Goal: Find contact information: Find contact information

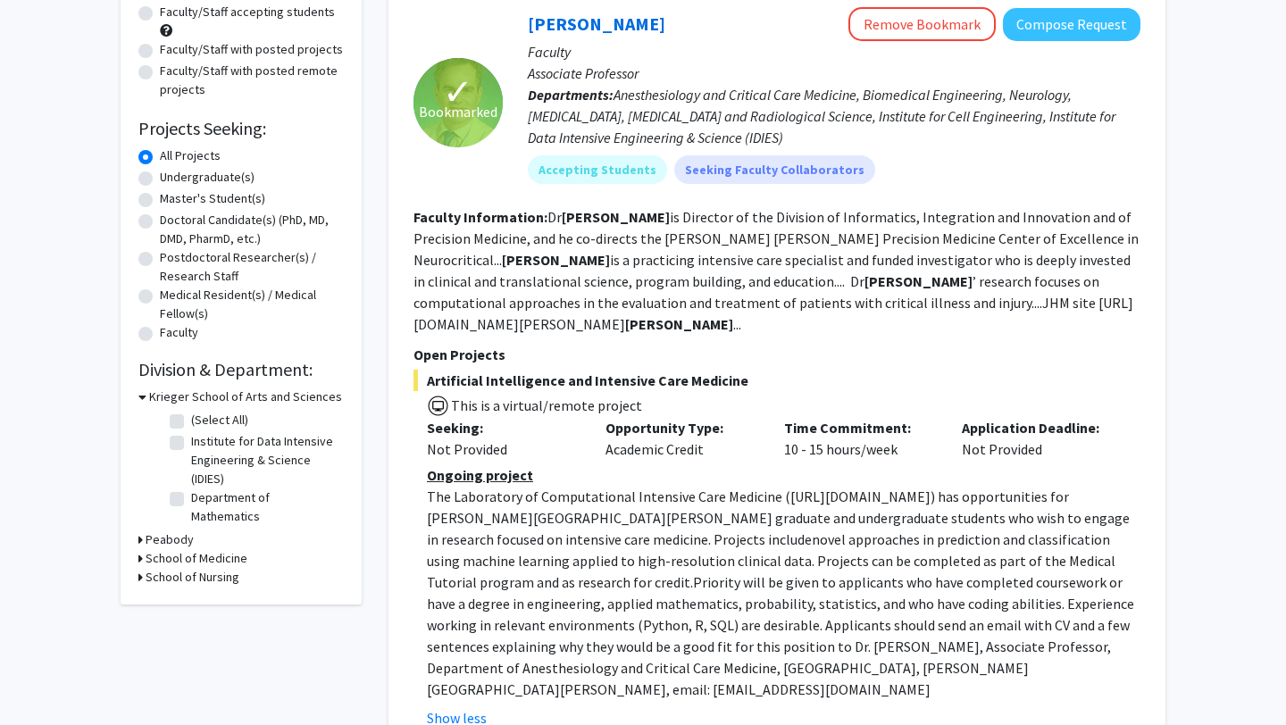
scroll to position [190, 0]
click at [817, 297] on fg-read-more "[PERSON_NAME] is Director of the Division of Informatics, Integration and Innov…" at bounding box center [775, 271] width 725 height 125
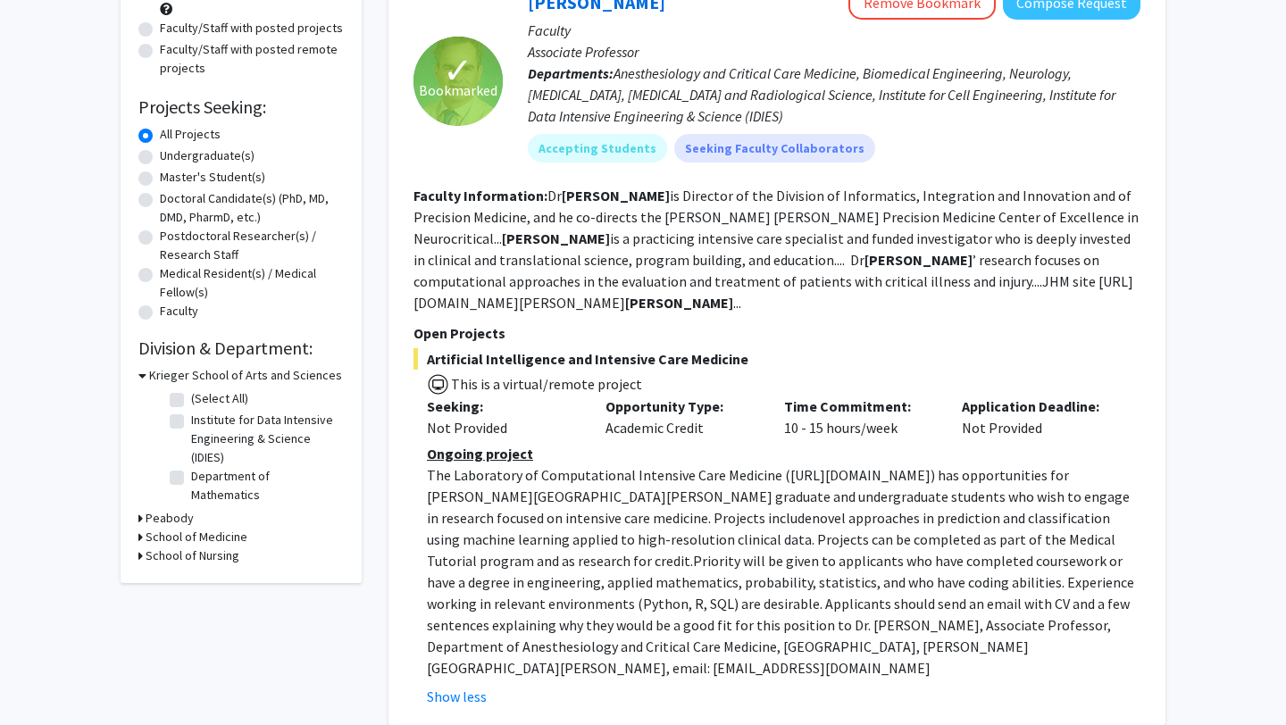
scroll to position [218, 0]
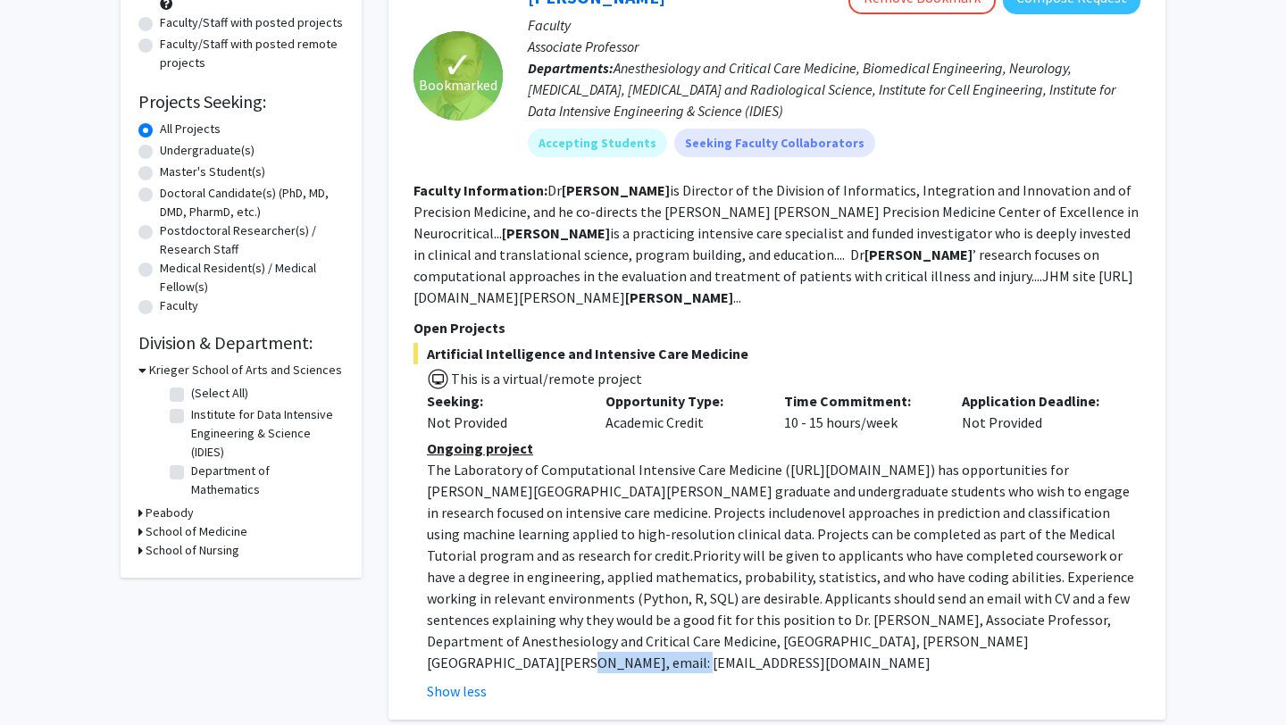
drag, startPoint x: 685, startPoint y: 643, endPoint x: 824, endPoint y: 645, distance: 139.3
click at [824, 645] on p "The Laboratory of Computational Intensive Care Medicine ( [URL][DOMAIN_NAME] ) …" at bounding box center [783, 566] width 713 height 214
copy p "[EMAIL_ADDRESS][DOMAIN_NAME]"
click at [872, 305] on section "Faculty Information: [PERSON_NAME] is Director of the Division of Informatics, …" at bounding box center [776, 243] width 727 height 129
click at [652, 406] on p "Opportunity Type:" at bounding box center [681, 400] width 152 height 21
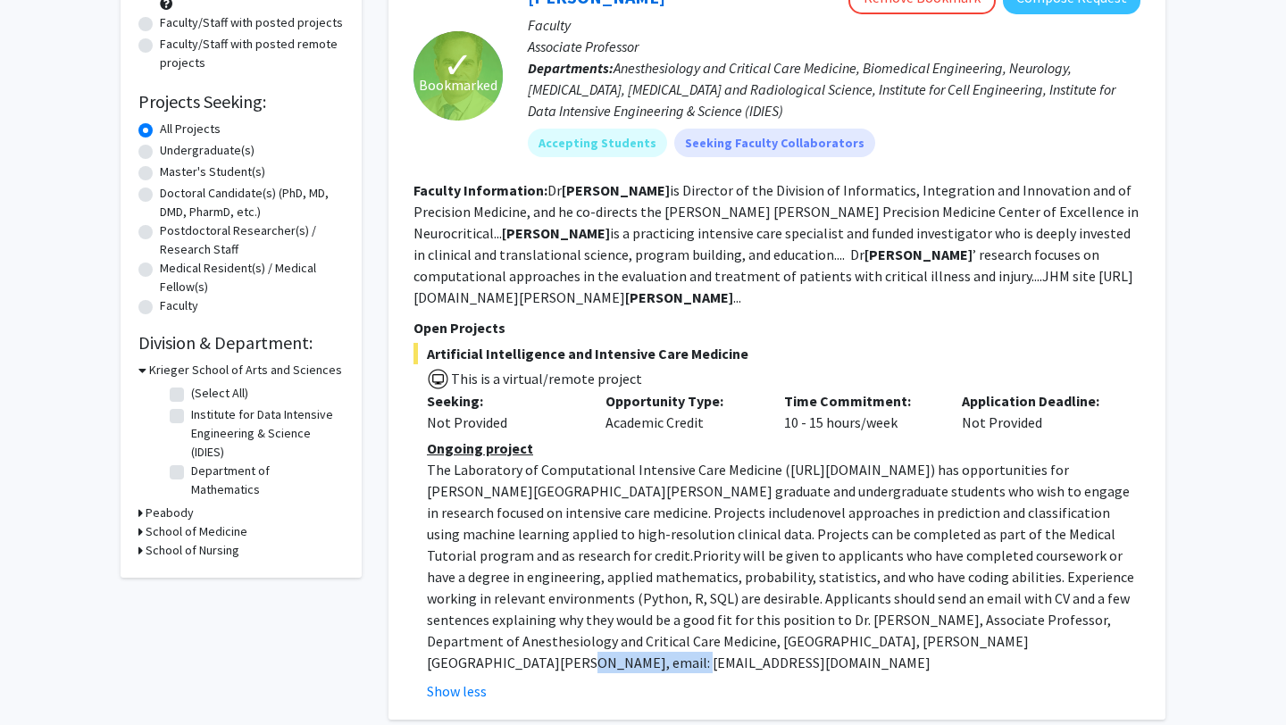
drag, startPoint x: 808, startPoint y: 640, endPoint x: 683, endPoint y: 641, distance: 125.0
click at [683, 641] on p "The Laboratory of Computational Intensive Care Medicine ( [URL][DOMAIN_NAME] ) …" at bounding box center [783, 566] width 713 height 214
copy p "[EMAIL_ADDRESS][DOMAIN_NAME]"
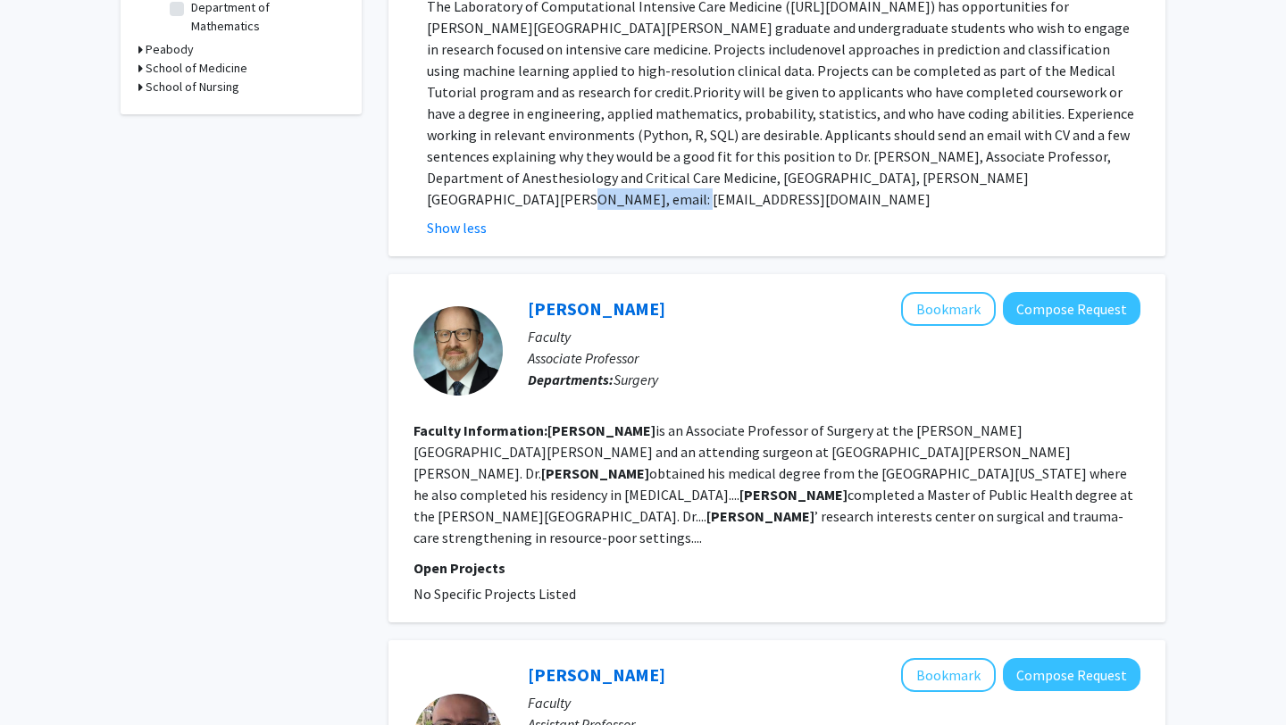
scroll to position [0, 0]
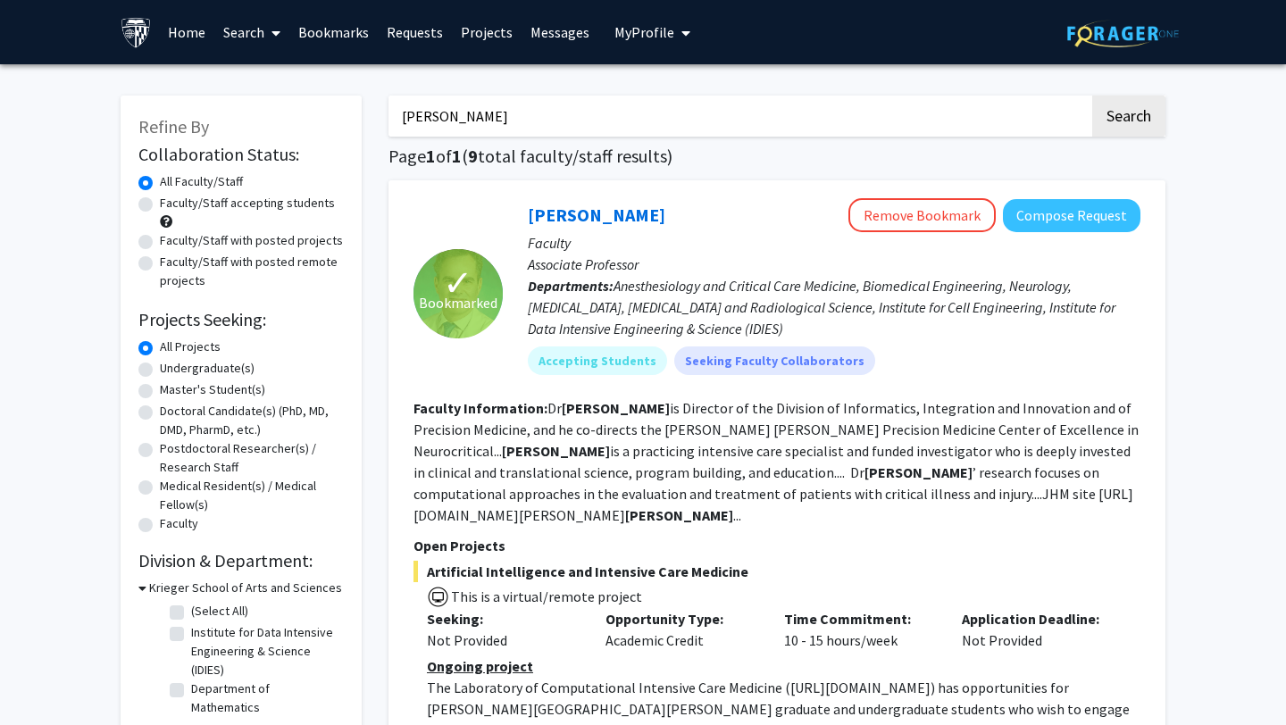
click at [580, 119] on input "[PERSON_NAME]" at bounding box center [738, 116] width 701 height 41
click at [1162, 136] on button "Search" at bounding box center [1128, 116] width 73 height 41
click at [157, 245] on div "Faculty/Staff with posted projects" at bounding box center [240, 241] width 205 height 21
click at [160, 244] on label "Faculty/Staff with posted projects" at bounding box center [251, 240] width 183 height 19
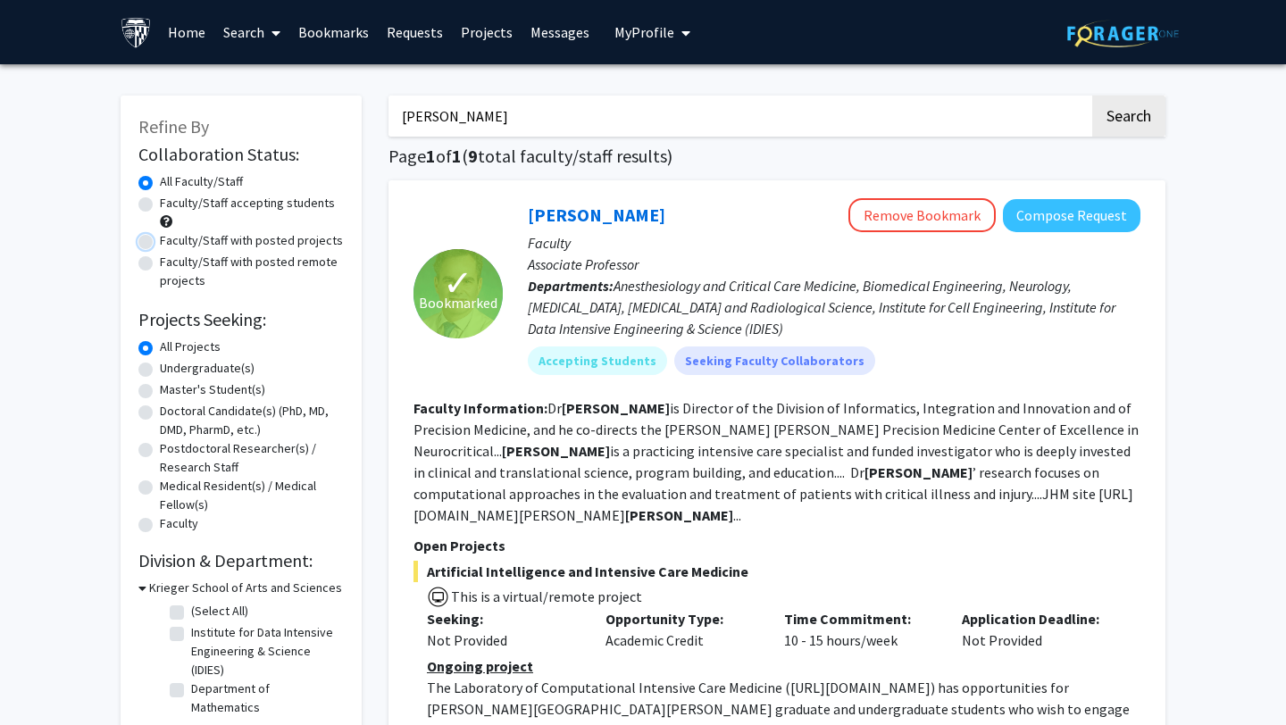
click at [160, 243] on input "Faculty/Staff with posted projects" at bounding box center [166, 237] width 12 height 12
radio input "true"
click at [737, 108] on input "[PERSON_NAME]" at bounding box center [738, 116] width 701 height 41
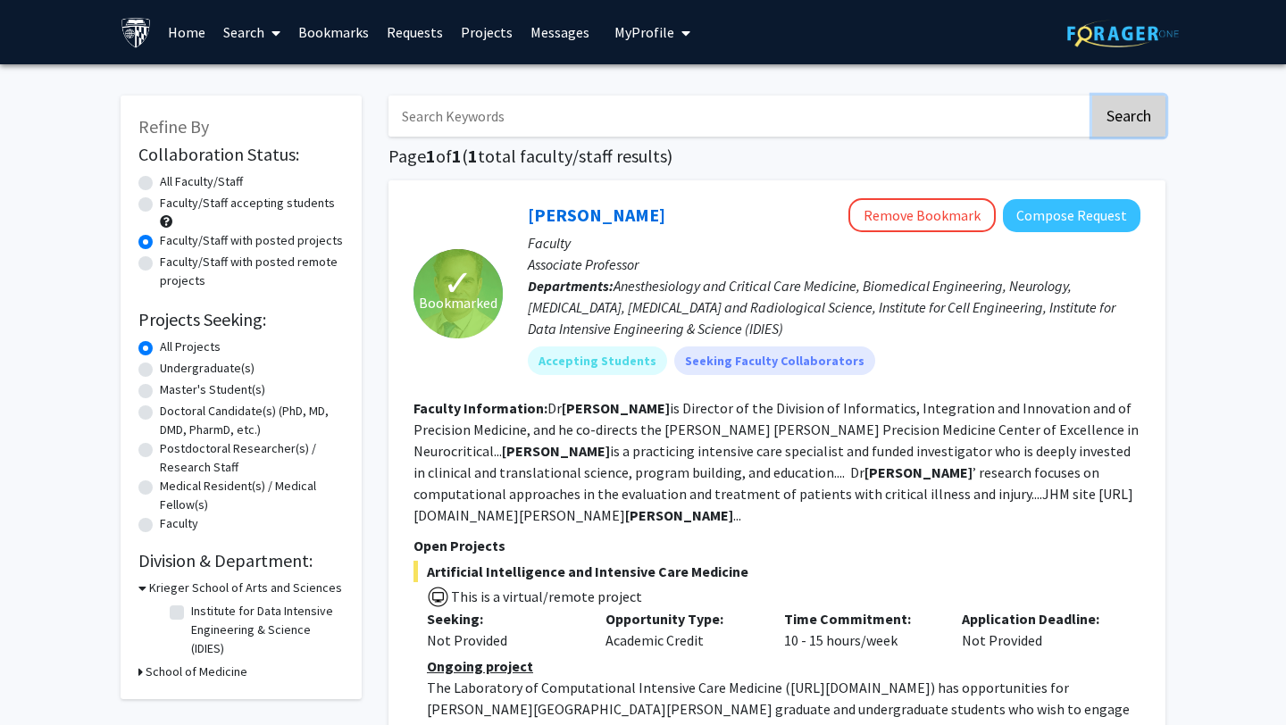
click at [1151, 123] on button "Search" at bounding box center [1128, 116] width 73 height 41
radio input "true"
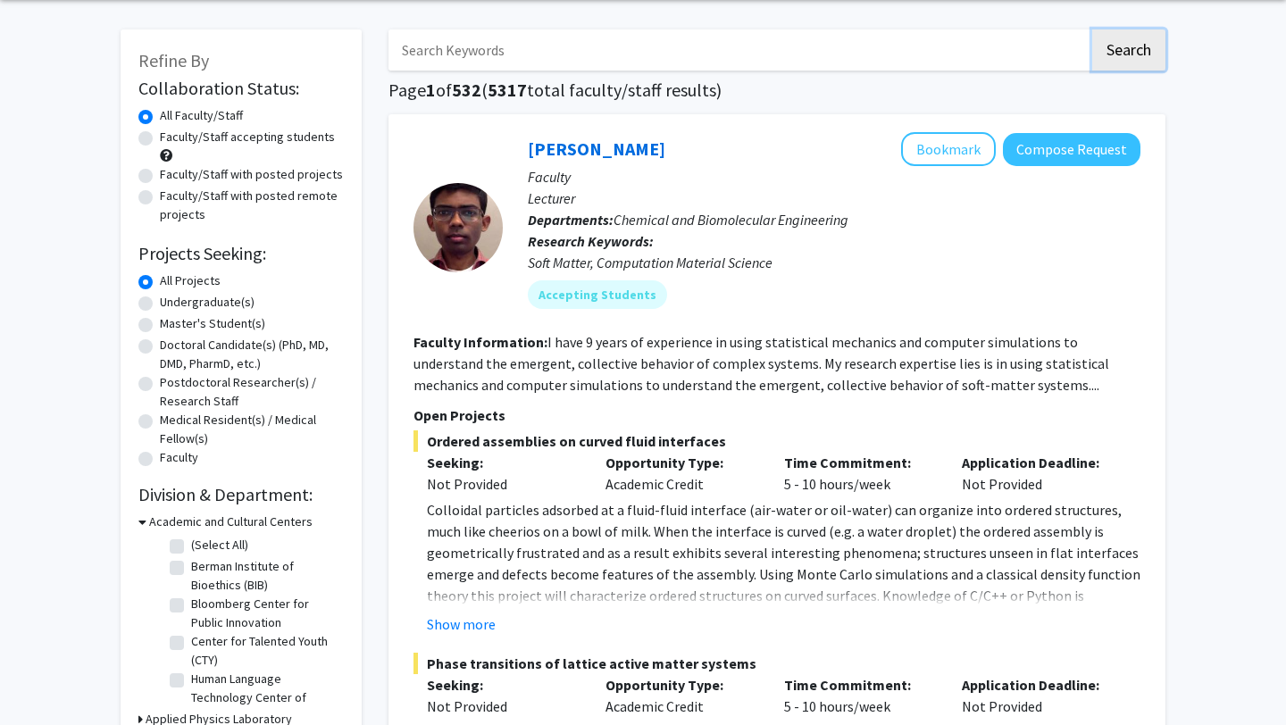
scroll to position [94, 0]
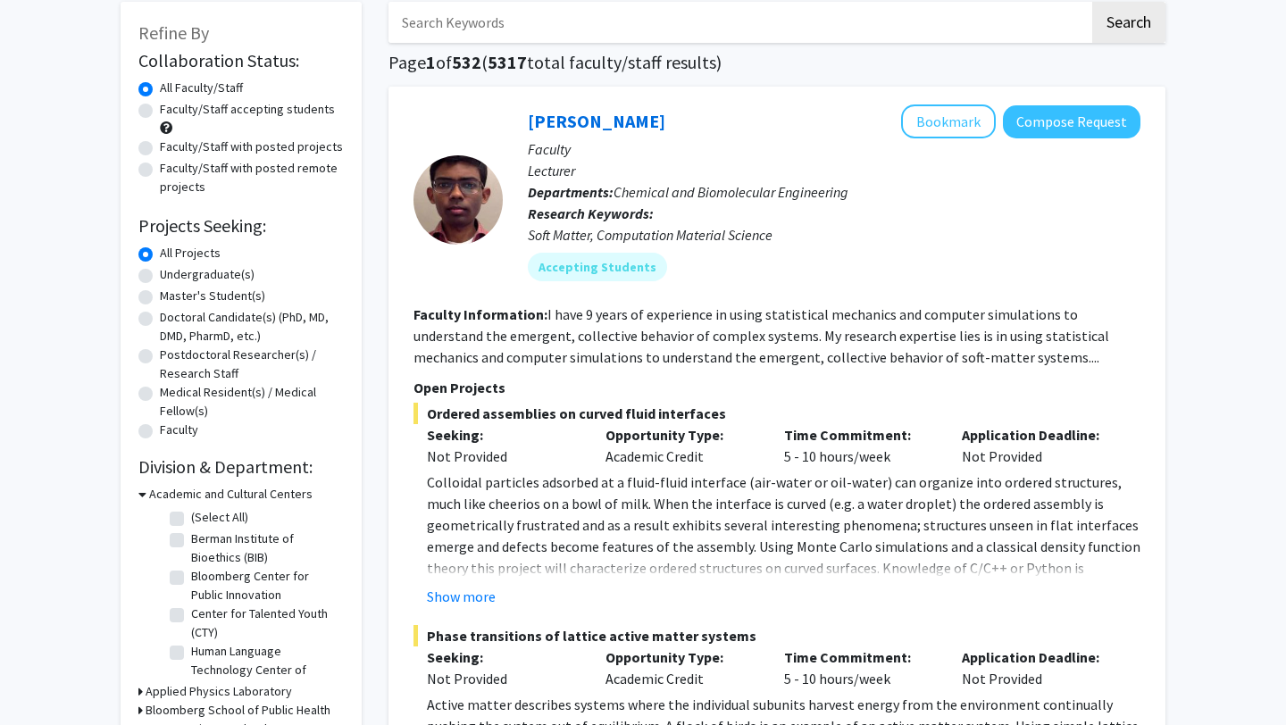
click at [258, 149] on label "Faculty/Staff with posted projects" at bounding box center [251, 146] width 183 height 19
click at [171, 149] on input "Faculty/Staff with posted projects" at bounding box center [166, 143] width 12 height 12
radio input "true"
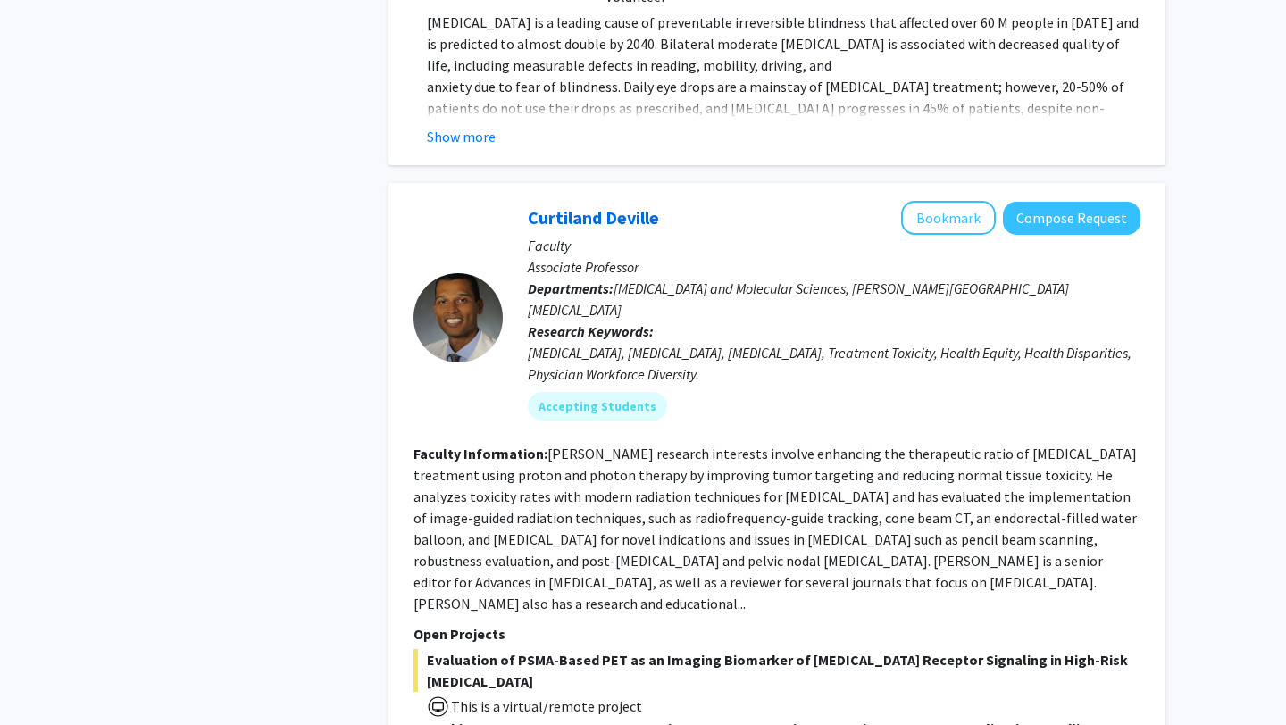
scroll to position [1896, 0]
